Goal: Navigation & Orientation: Find specific page/section

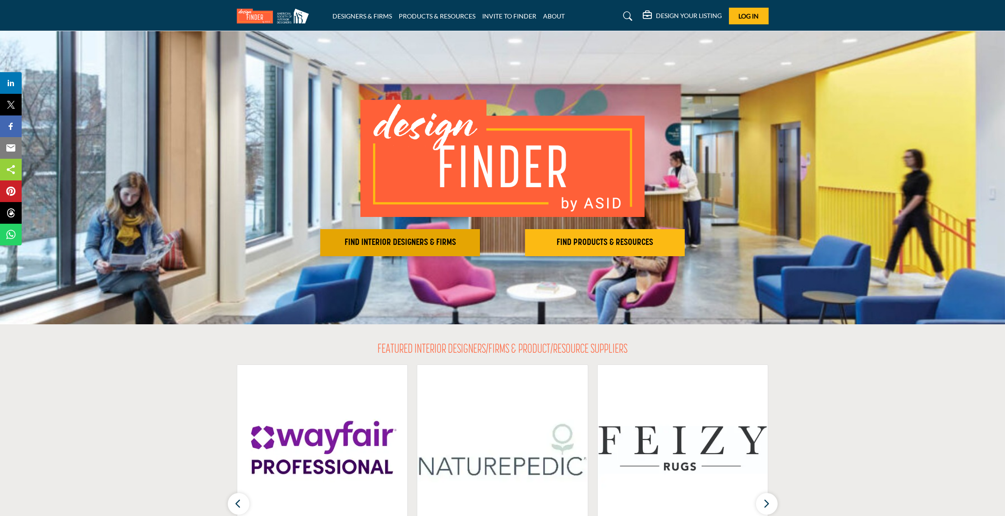
click at [433, 241] on h2 "FIND INTERIOR DESIGNERS & FIRMS" at bounding box center [400, 242] width 154 height 11
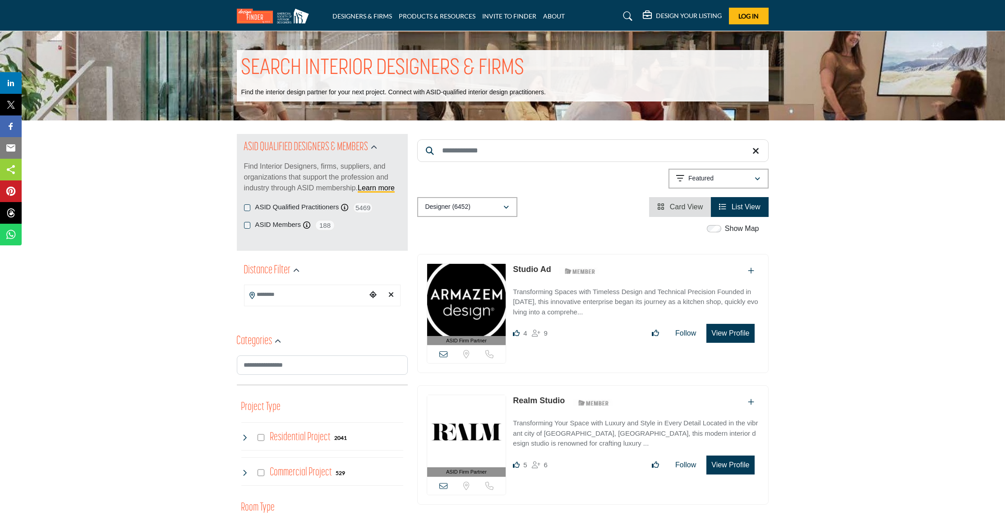
click at [274, 294] on input "Search Location" at bounding box center [306, 295] width 122 height 18
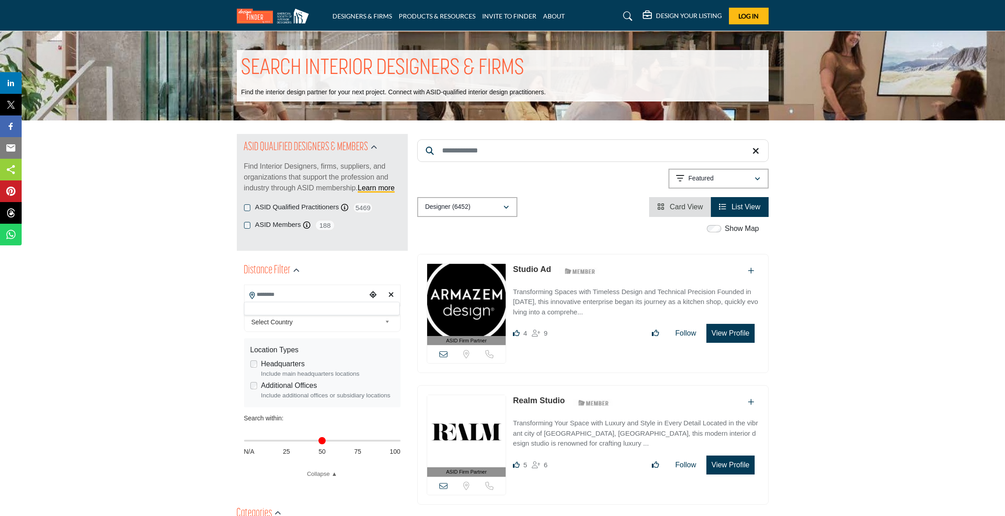
type input "*"
type input "***"
type input "*"
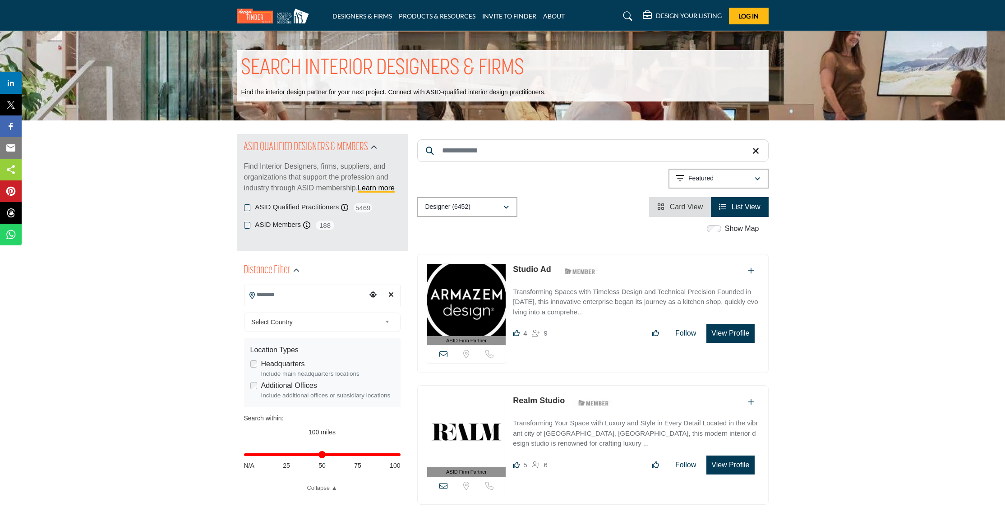
click at [373, 295] on icon "Choose your current location" at bounding box center [373, 294] width 7 height 7
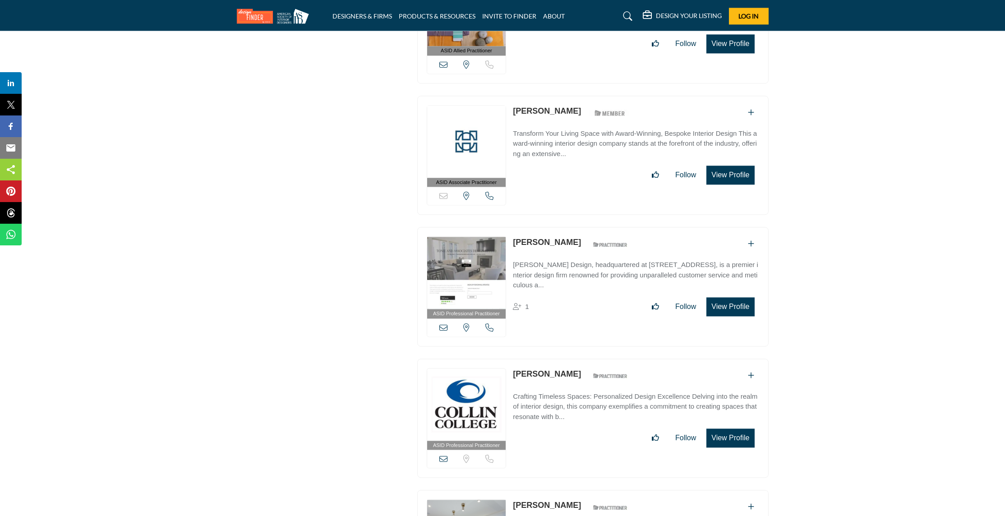
scroll to position [22829, 0]
